Goal: Transaction & Acquisition: Purchase product/service

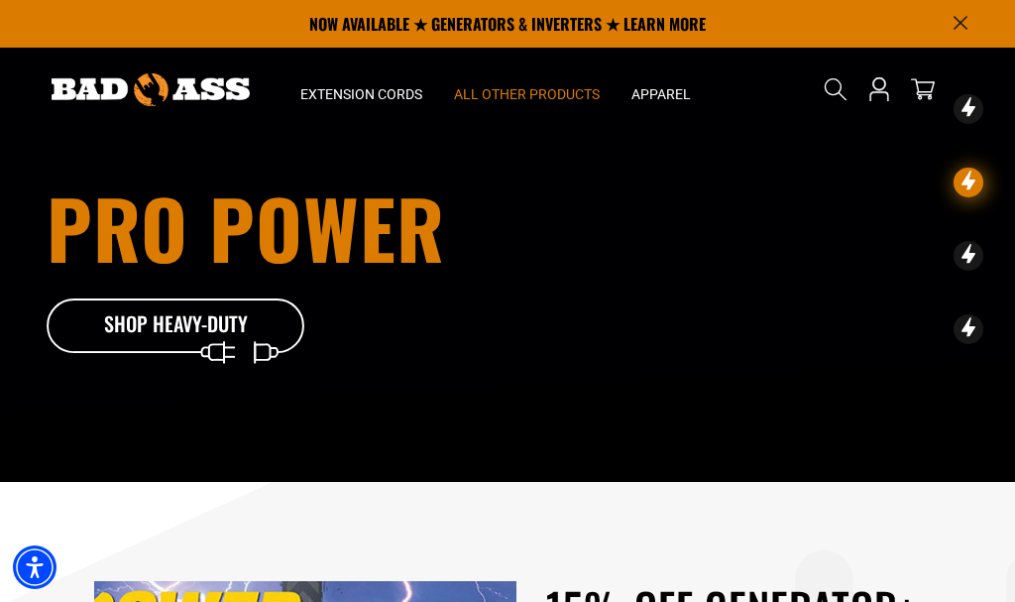
click at [548, 93] on span "All Other Products" at bounding box center [527, 94] width 146 height 18
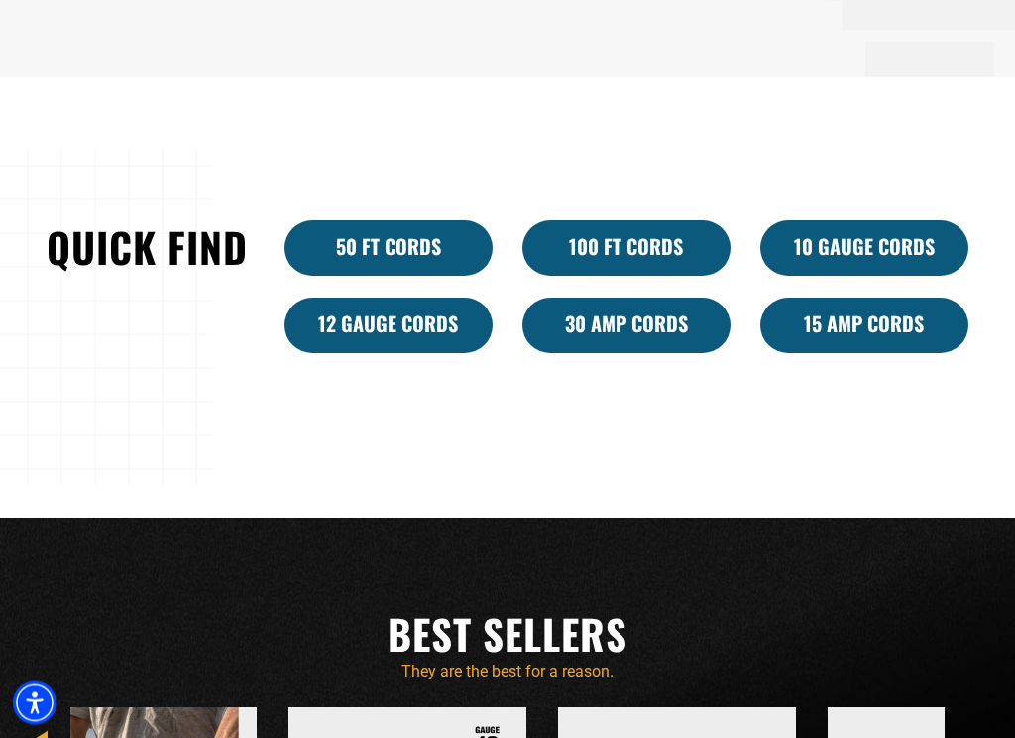
scroll to position [1111, 0]
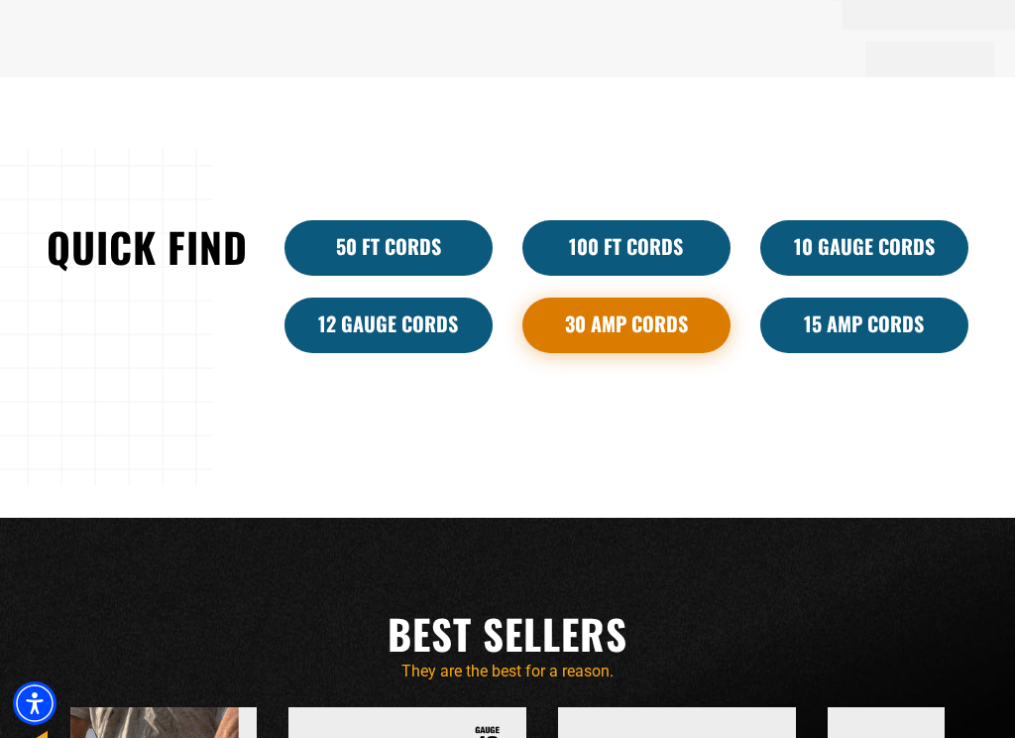
click at [641, 335] on link "30 Amp Cords" at bounding box center [627, 326] width 208 height 56
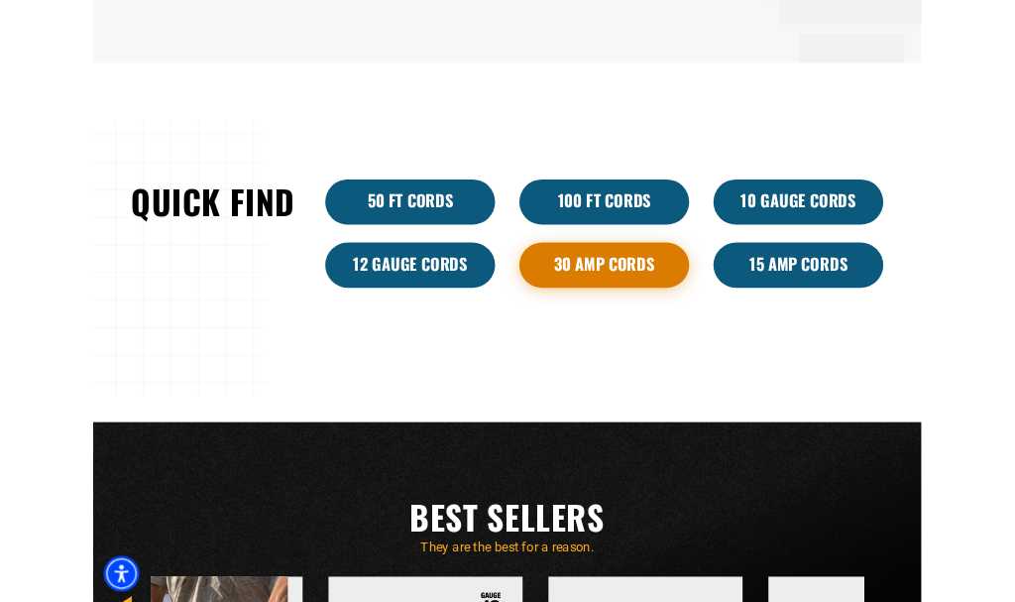
scroll to position [1166, 0]
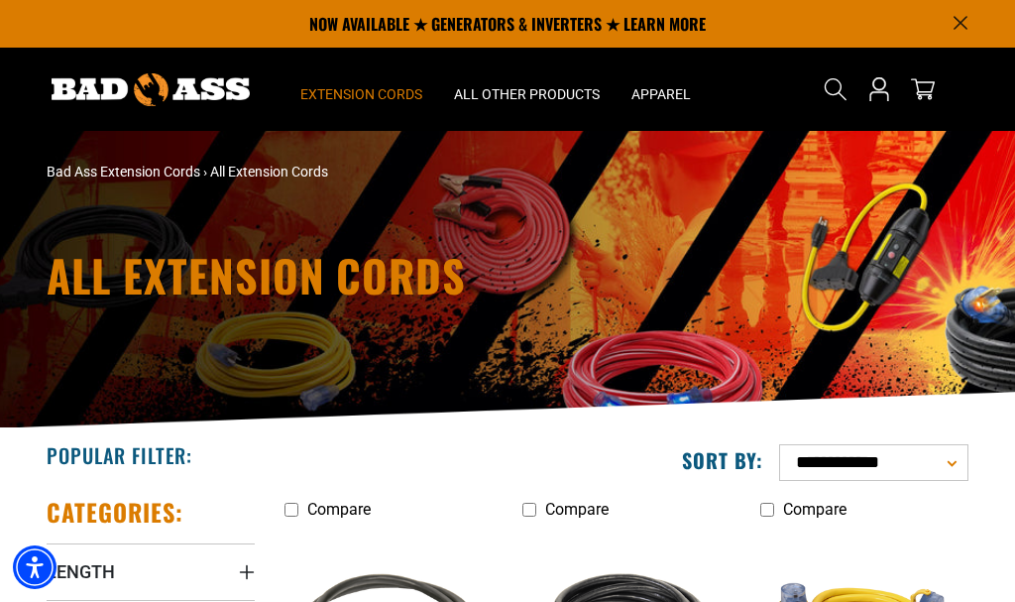
click at [388, 95] on span "Extension Cords" at bounding box center [361, 94] width 122 height 18
click at [375, 98] on span "Extension Cords" at bounding box center [361, 94] width 122 height 18
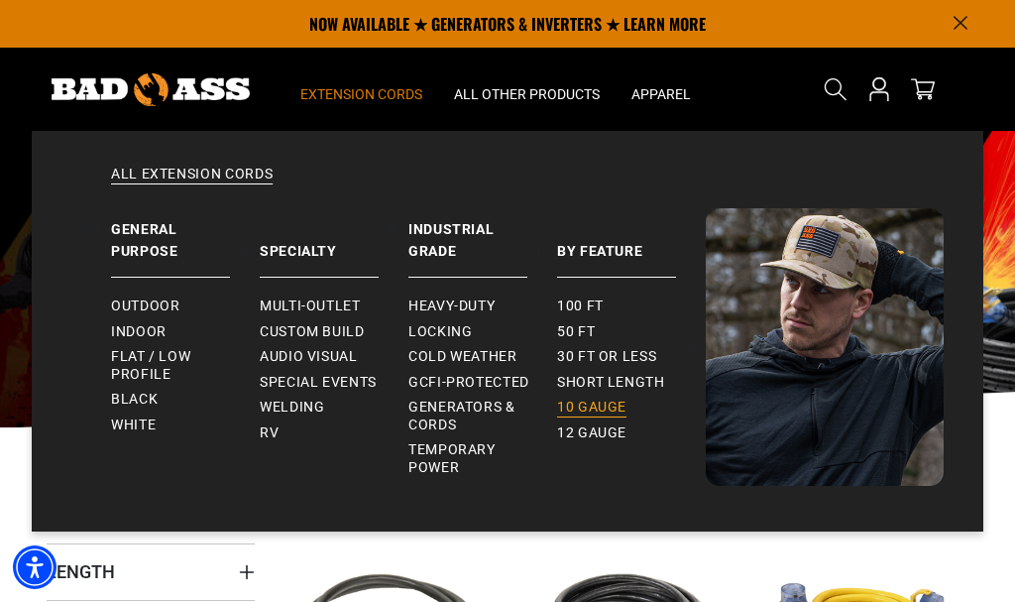
click at [593, 406] on span "10 gauge" at bounding box center [591, 408] width 69 height 18
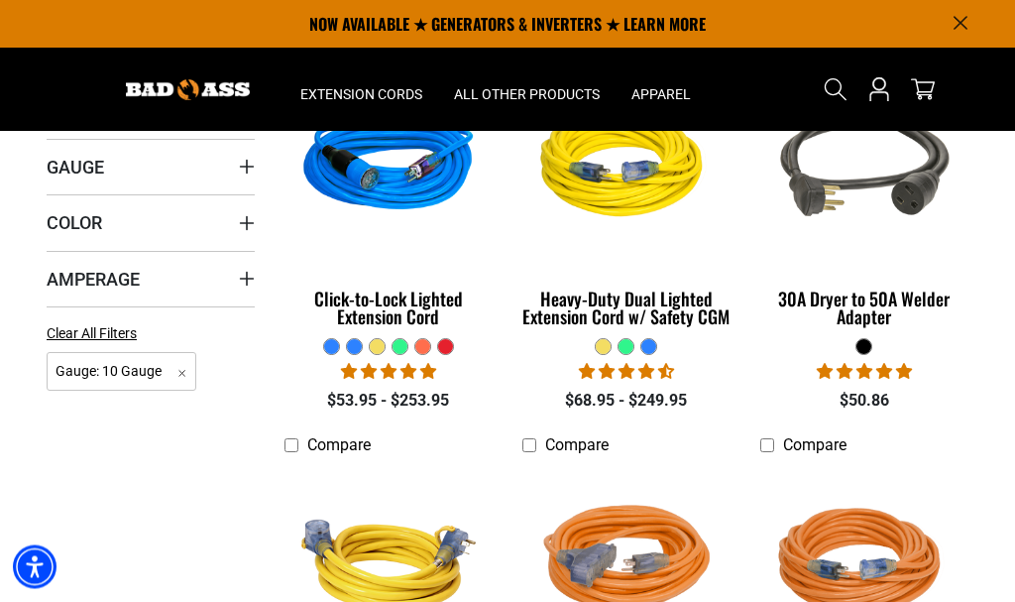
scroll to position [452, 0]
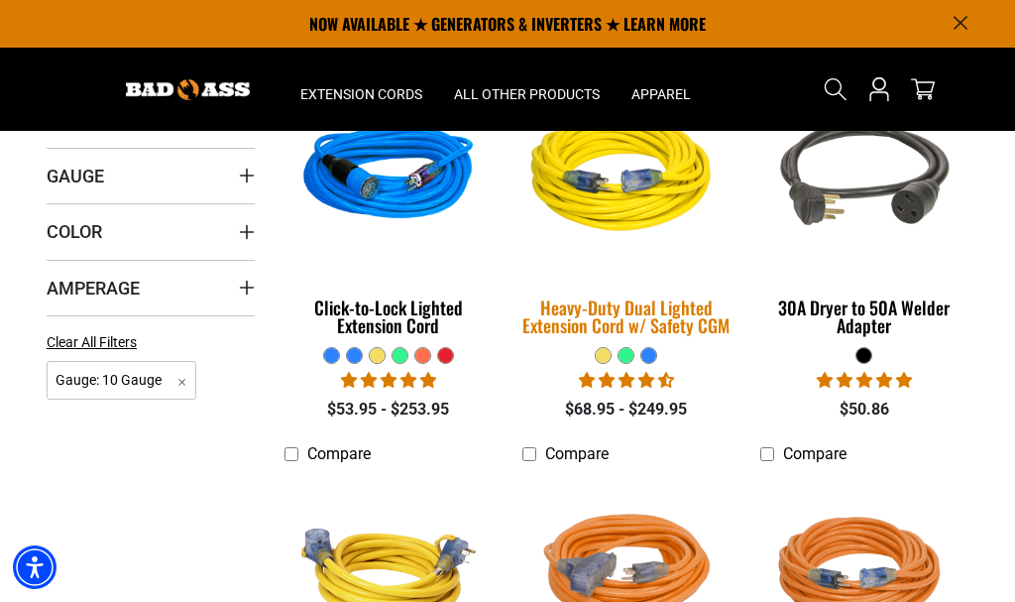
click at [689, 334] on div "Heavy-Duty Dual Lighted Extension Cord w/ Safety CGM" at bounding box center [627, 316] width 208 height 36
click at [655, 322] on div "Heavy-Duty Dual Lighted Extension Cord w/ Safety CGM" at bounding box center [627, 316] width 208 height 36
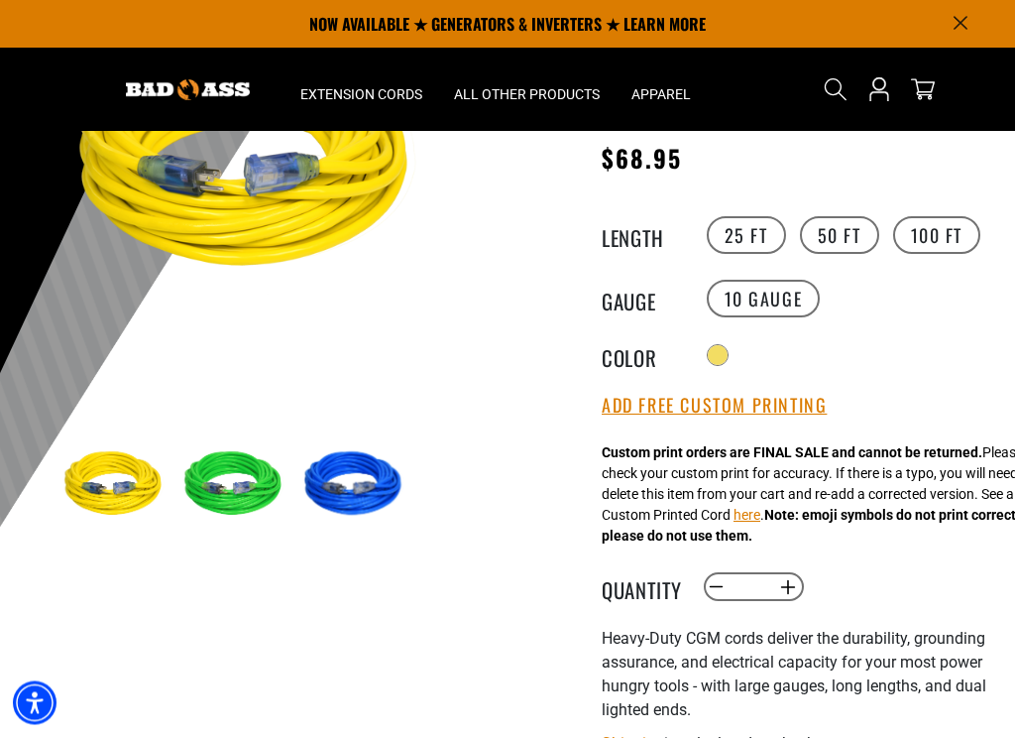
scroll to position [251, 0]
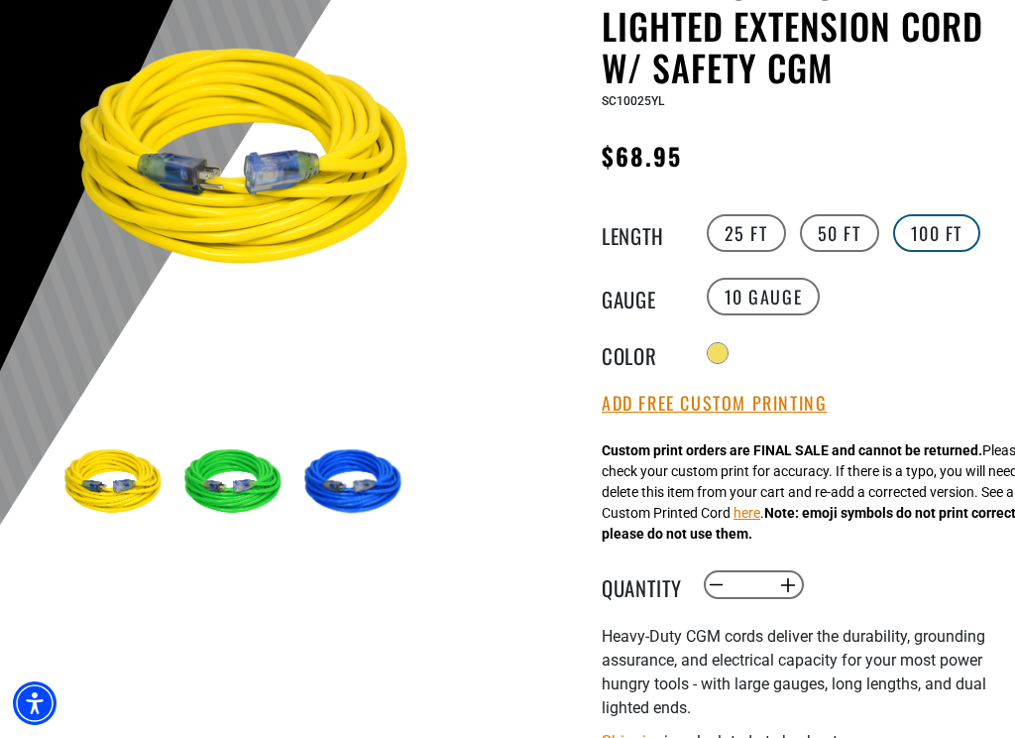
click at [939, 238] on label "100 FT" at bounding box center [937, 233] width 88 height 38
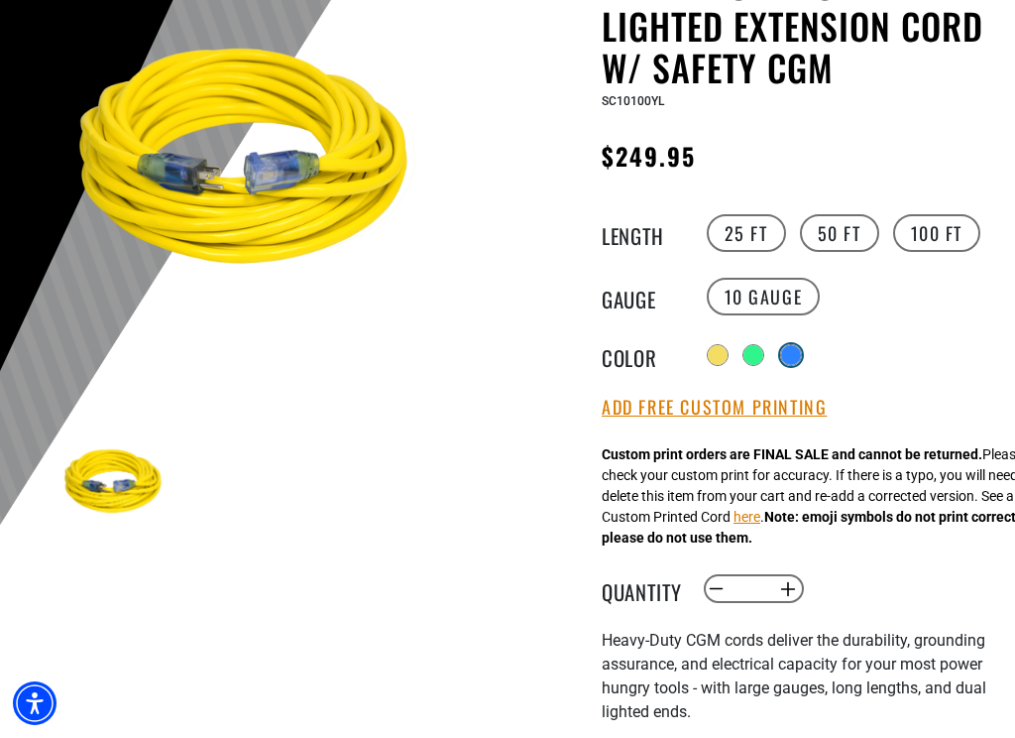
click at [793, 352] on div at bounding box center [791, 355] width 20 height 20
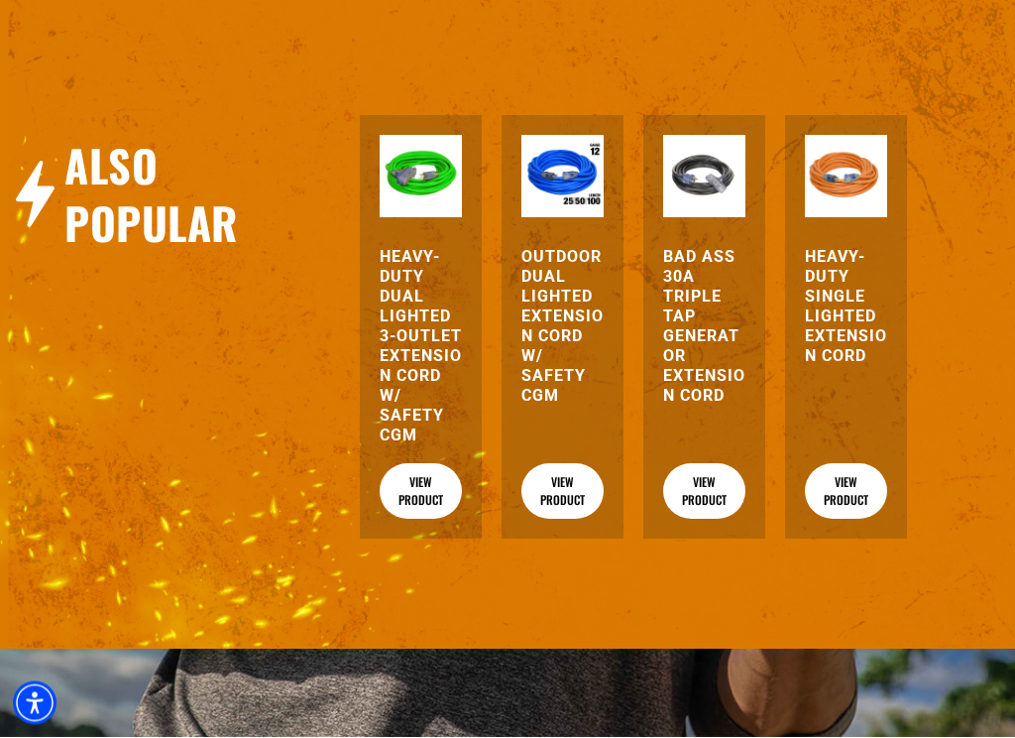
scroll to position [2195, 0]
